Goal: Task Accomplishment & Management: Manage account settings

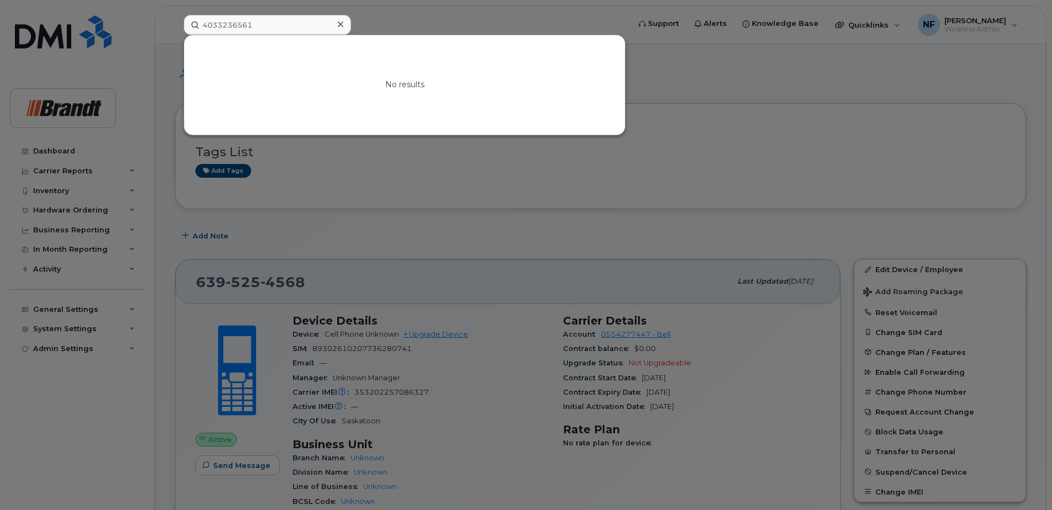
drag, startPoint x: 206, startPoint y: 25, endPoint x: 32, endPoint y: 38, distance: 174.9
click at [175, 35] on div "4033236561 No results" at bounding box center [403, 25] width 456 height 20
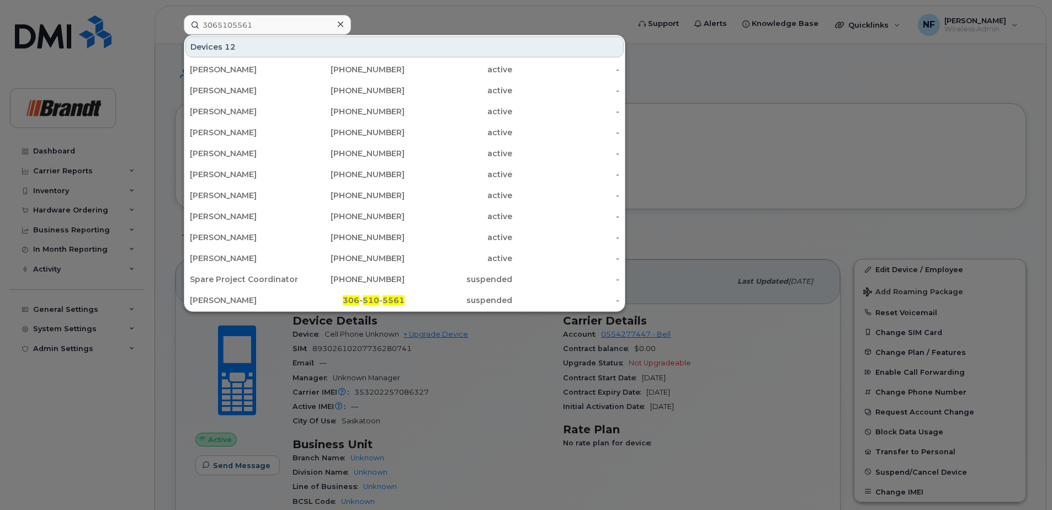
type input "3065105561"
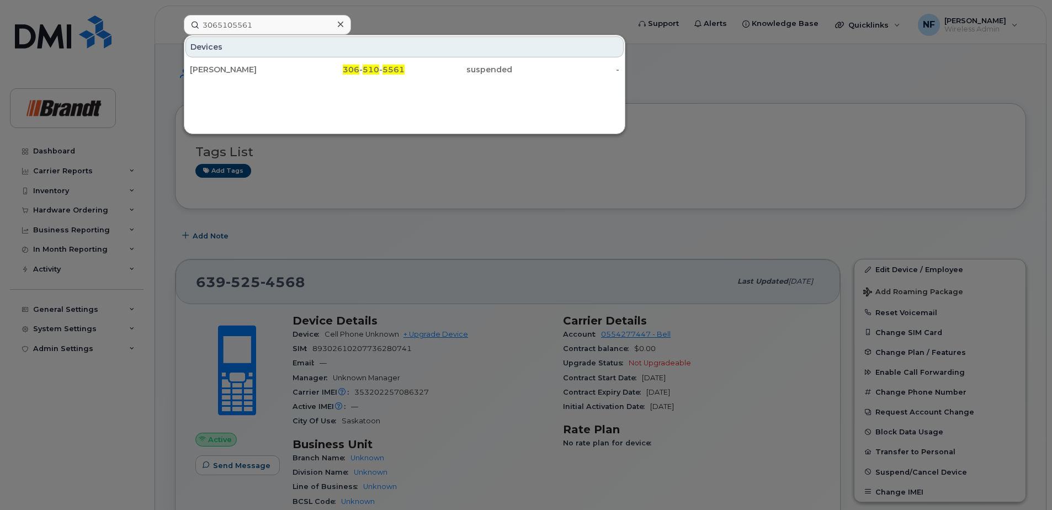
click at [241, 68] on div "[PERSON_NAME]" at bounding box center [244, 69] width 108 height 11
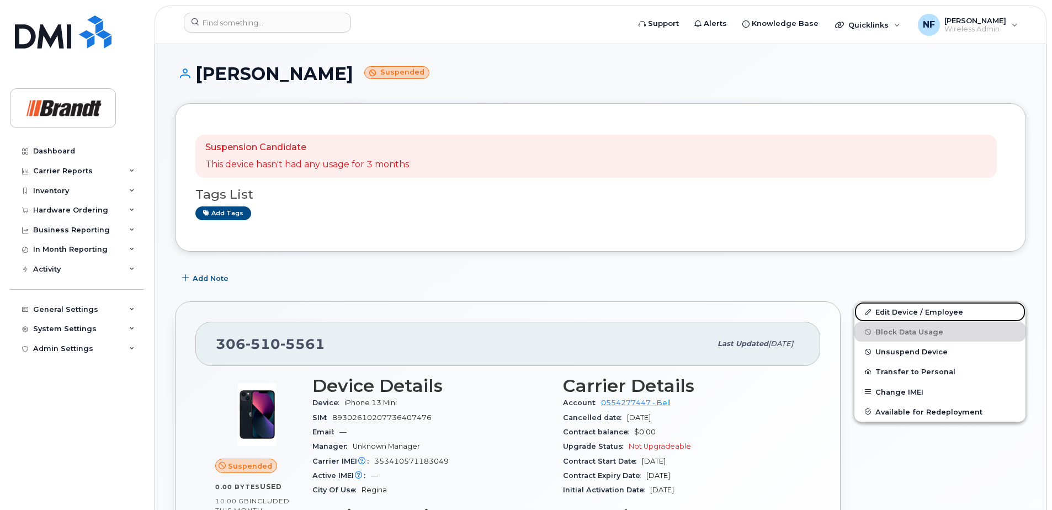
click at [917, 310] on link "Edit Device / Employee" at bounding box center [939, 312] width 171 height 20
click at [895, 355] on span "Unsuspend Device" at bounding box center [911, 352] width 72 height 8
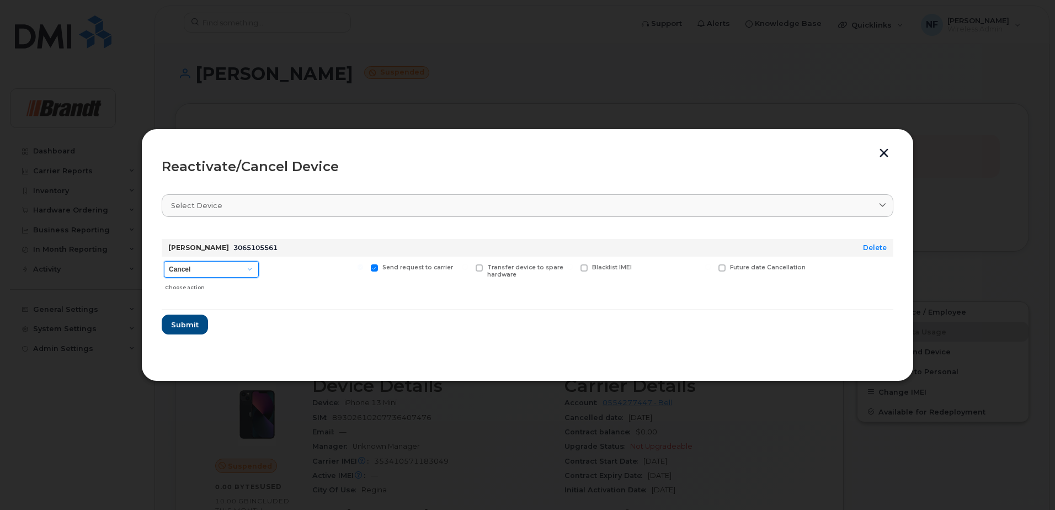
click at [236, 270] on select "Cancel Suspend - Extend Suspension Reactivate" at bounding box center [211, 269] width 95 height 17
select select "[object Object]"
click at [164, 261] on select "Cancel Suspend - Extend Suspension Reactivate" at bounding box center [211, 269] width 95 height 17
click at [666, 268] on span "New Username" at bounding box center [684, 267] width 46 height 7
click at [642, 268] on input "New Username" at bounding box center [639, 267] width 6 height 6
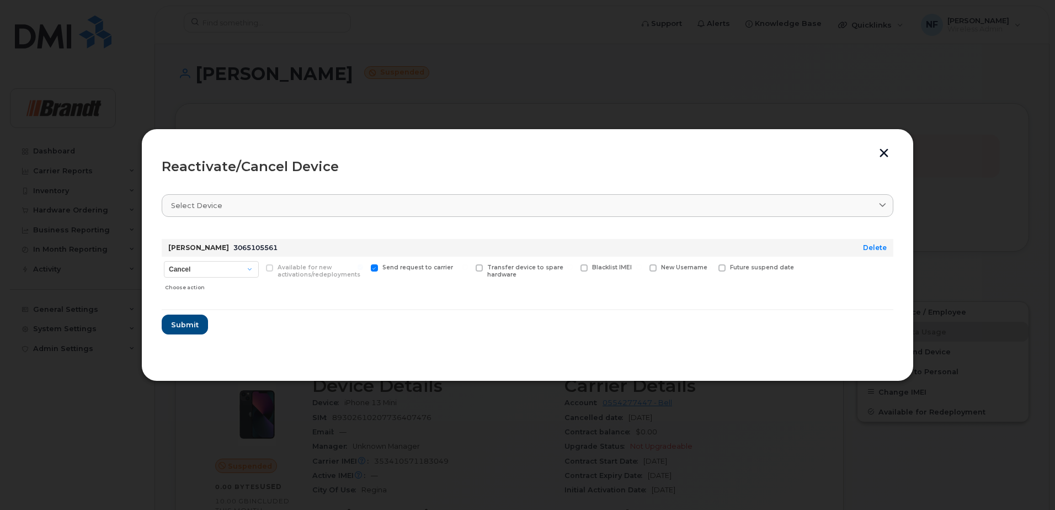
checkbox input "true"
click at [675, 291] on input "text" at bounding box center [681, 285] width 62 height 20
type input "[PERSON_NAME]"
click at [187, 333] on button "Submit" at bounding box center [184, 328] width 45 height 20
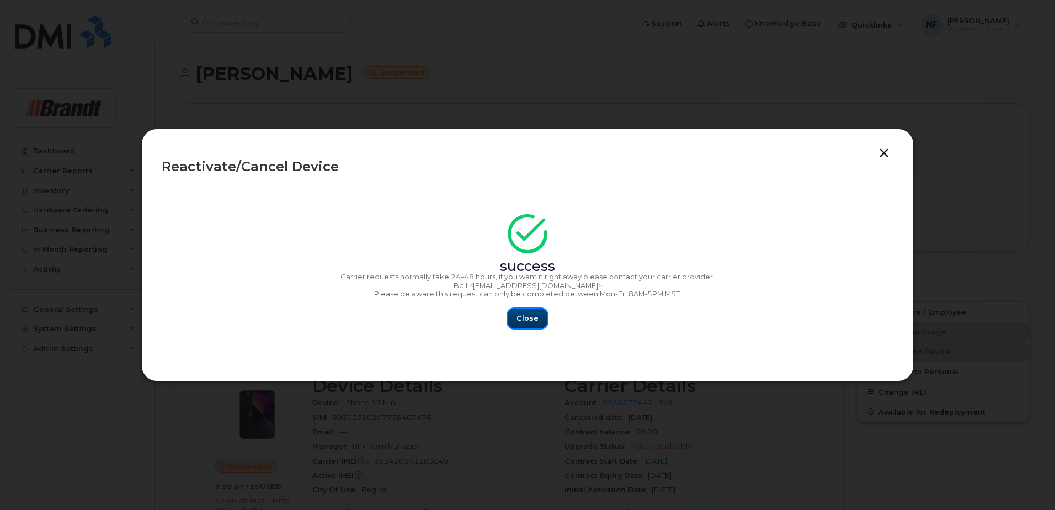
click at [536, 313] on span "Close" at bounding box center [528, 318] width 22 height 10
